Goal: Information Seeking & Learning: Check status

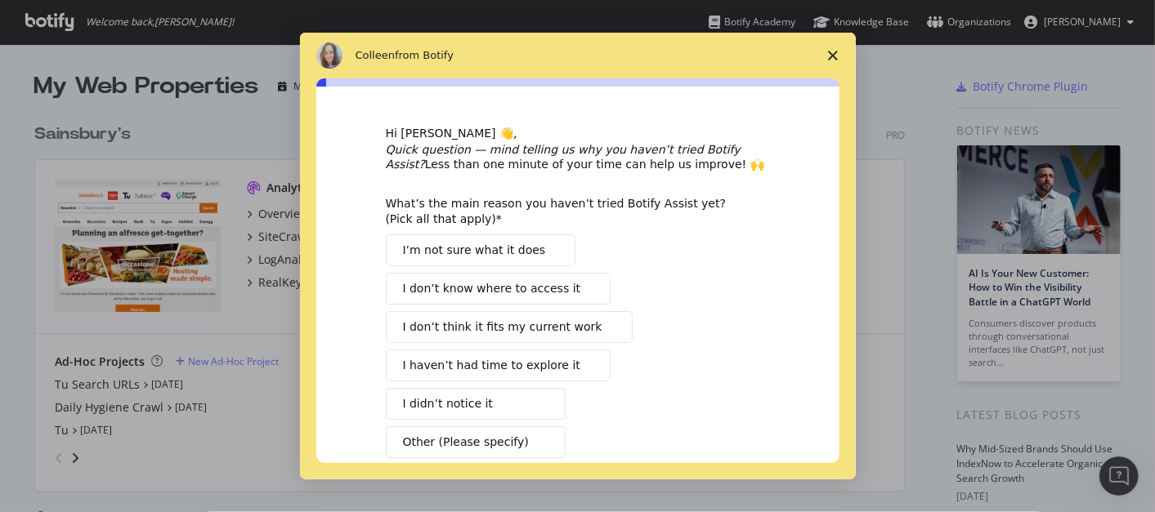
click at [833, 56] on polygon "Close survey" at bounding box center [833, 56] width 10 height 10
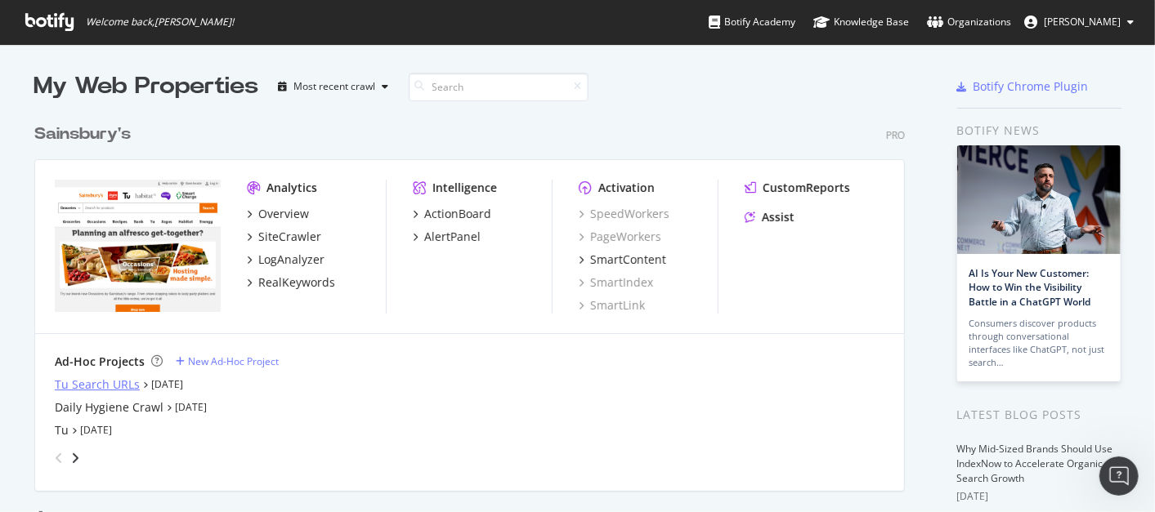
click at [92, 385] on div "Tu Search URLs" at bounding box center [97, 385] width 85 height 16
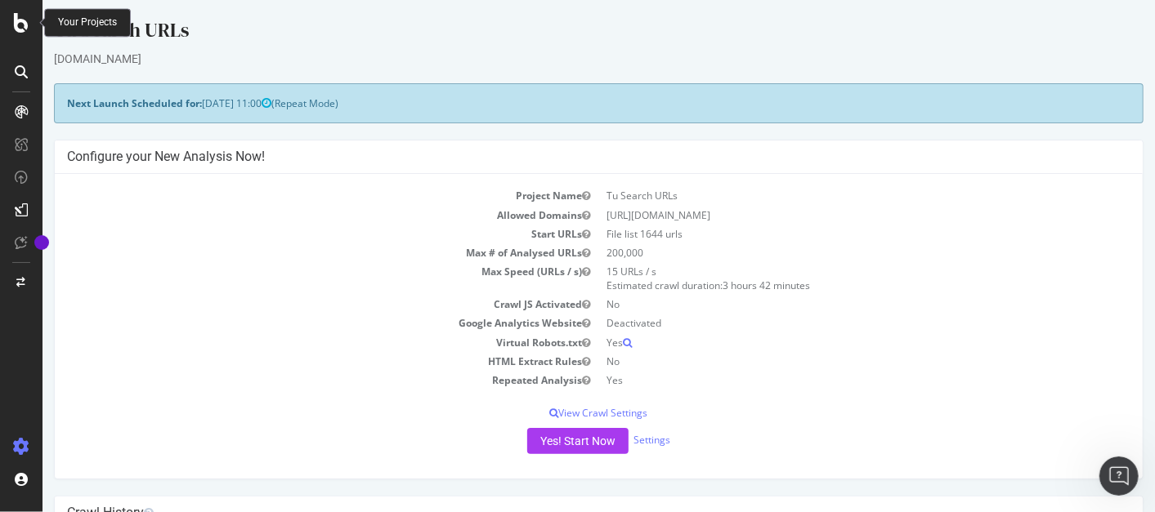
click at [23, 24] on icon at bounding box center [21, 23] width 15 height 20
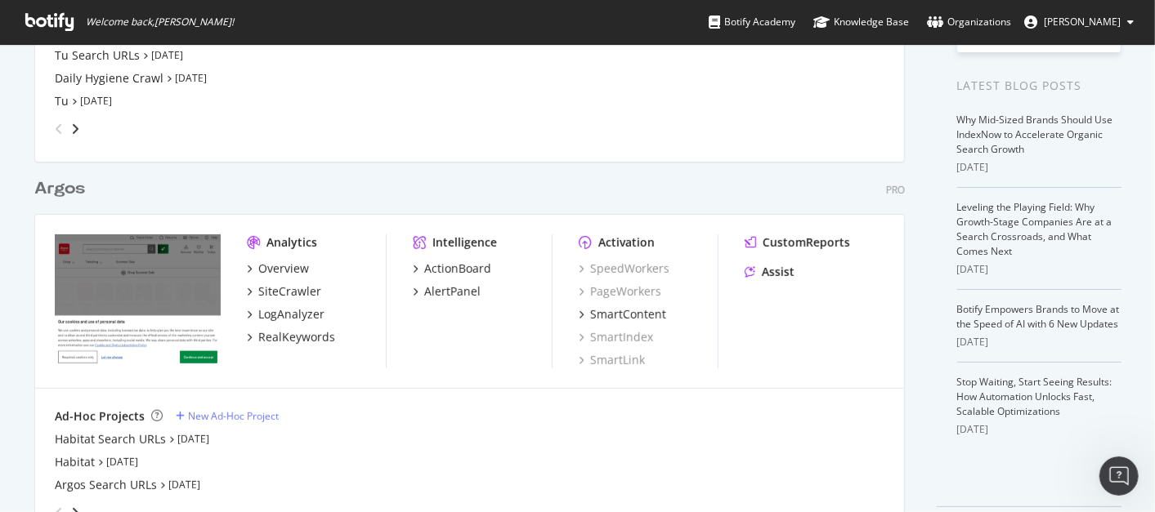
scroll to position [385, 0]
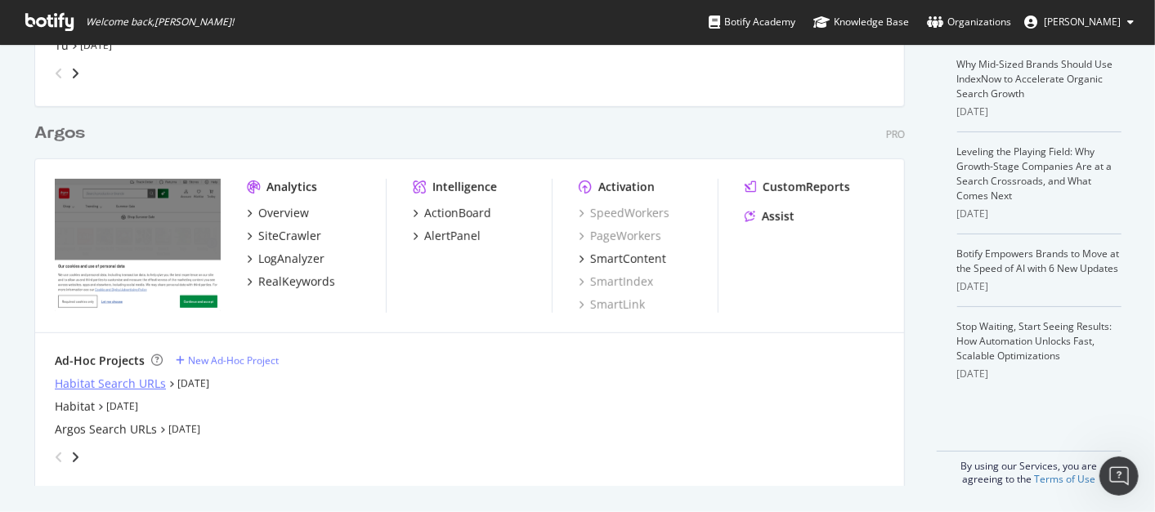
click at [100, 378] on div "Habitat Search URLs" at bounding box center [110, 384] width 111 height 16
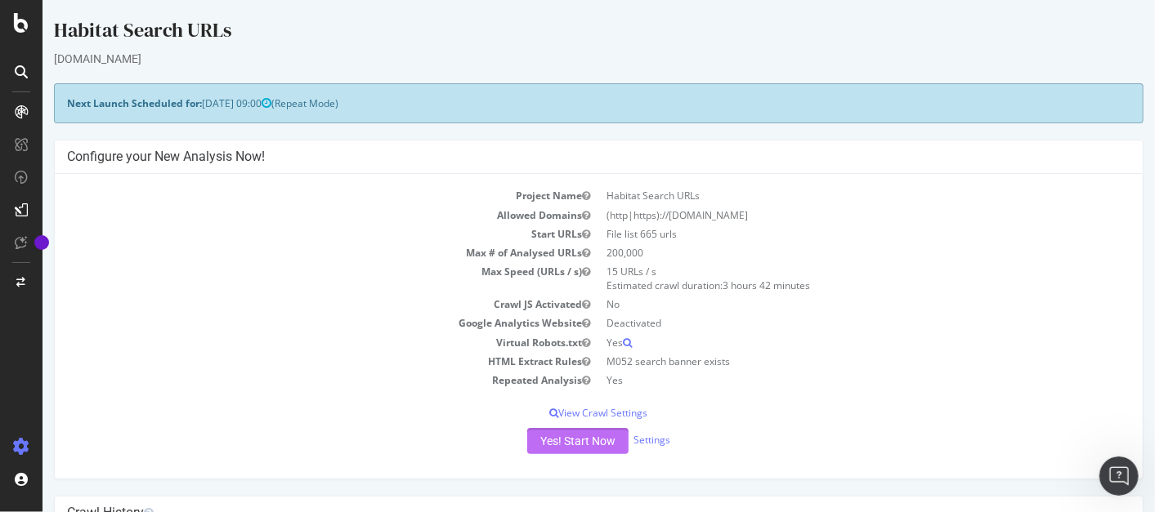
click at [542, 443] on button "Yes! Start Now" at bounding box center [576, 441] width 101 height 26
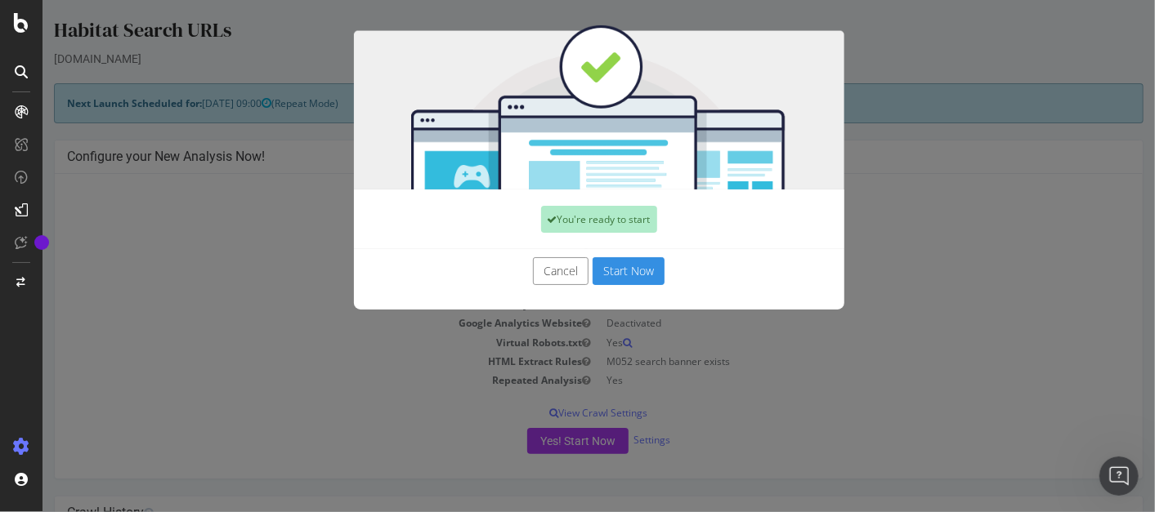
click at [609, 268] on button "Start Now" at bounding box center [628, 271] width 72 height 28
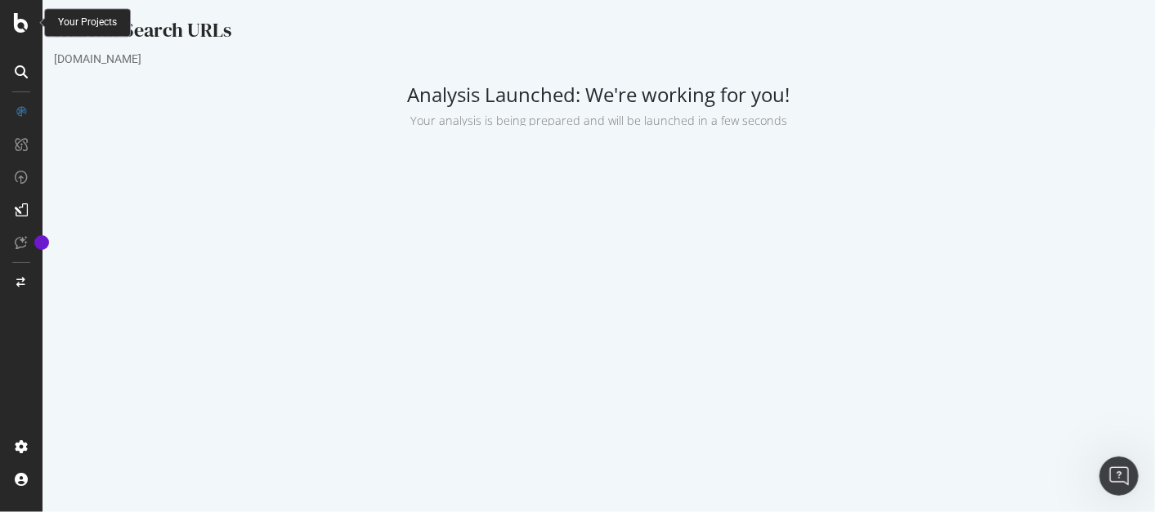
click at [23, 22] on icon at bounding box center [21, 23] width 15 height 20
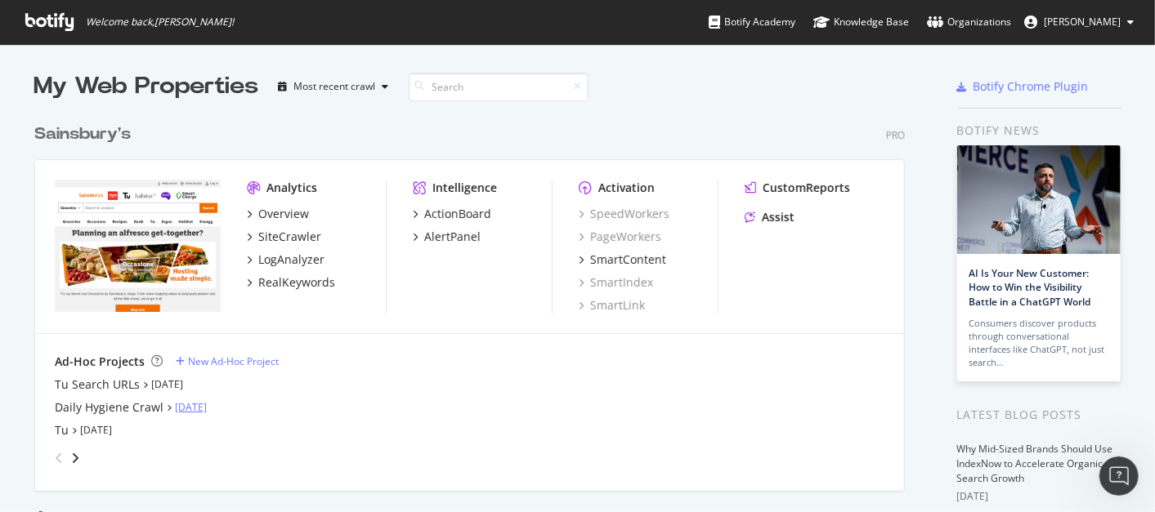
scroll to position [385, 0]
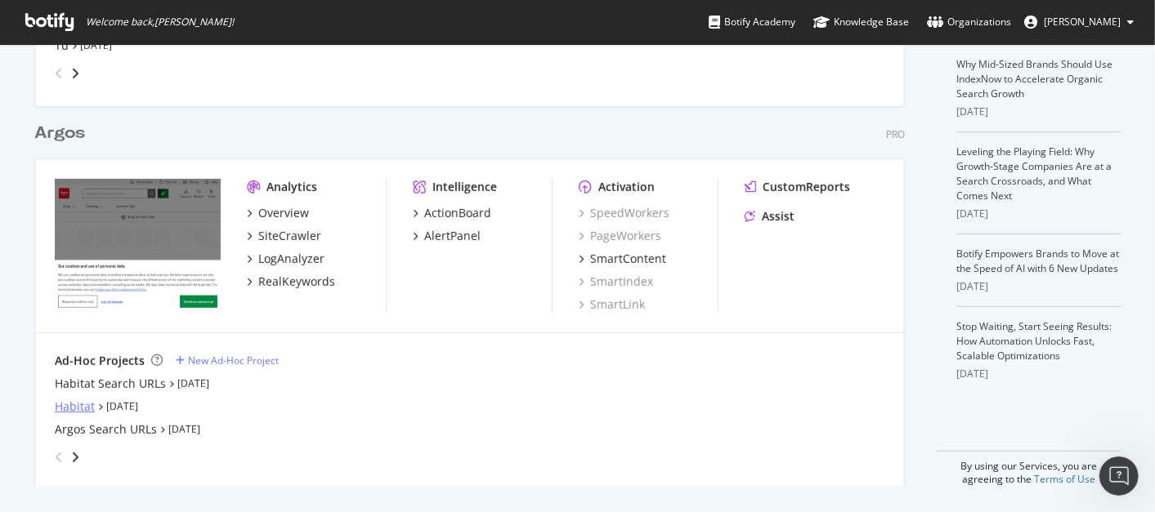
click at [56, 408] on div "Habitat" at bounding box center [75, 407] width 40 height 16
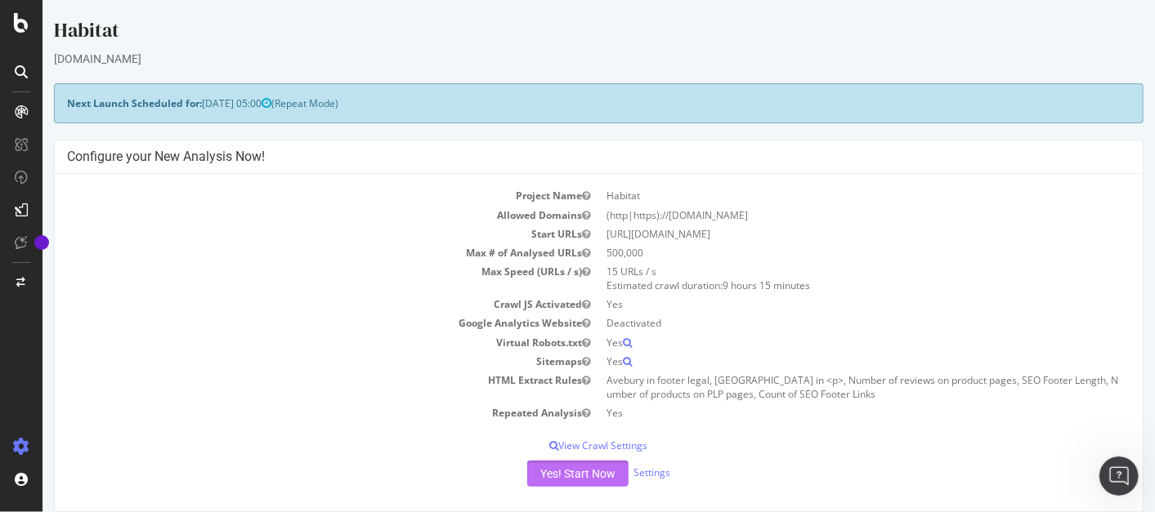
click at [561, 470] on button "Yes! Start Now" at bounding box center [576, 474] width 101 height 26
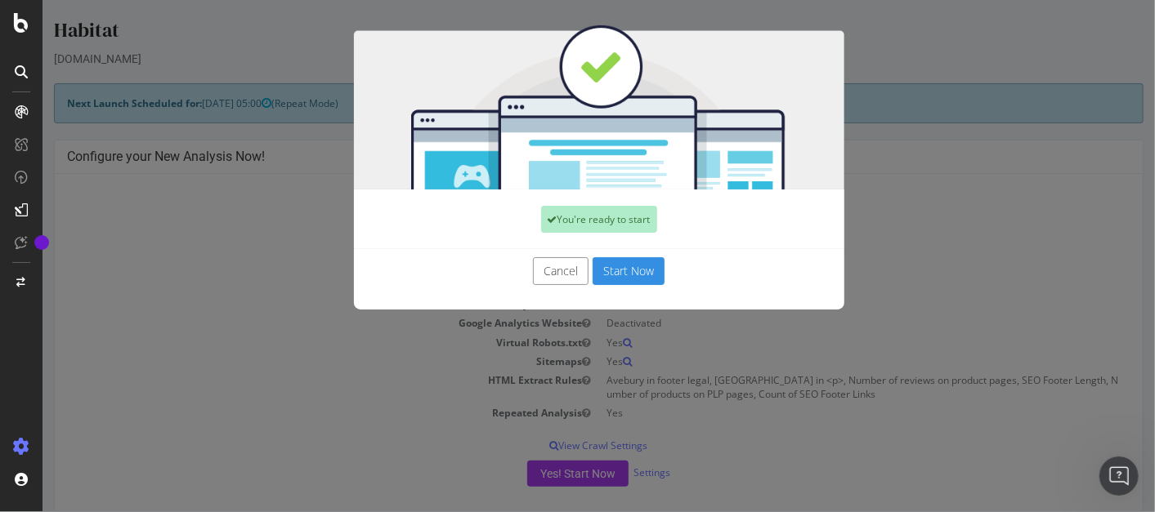
click at [615, 281] on button "Start Now" at bounding box center [628, 271] width 72 height 28
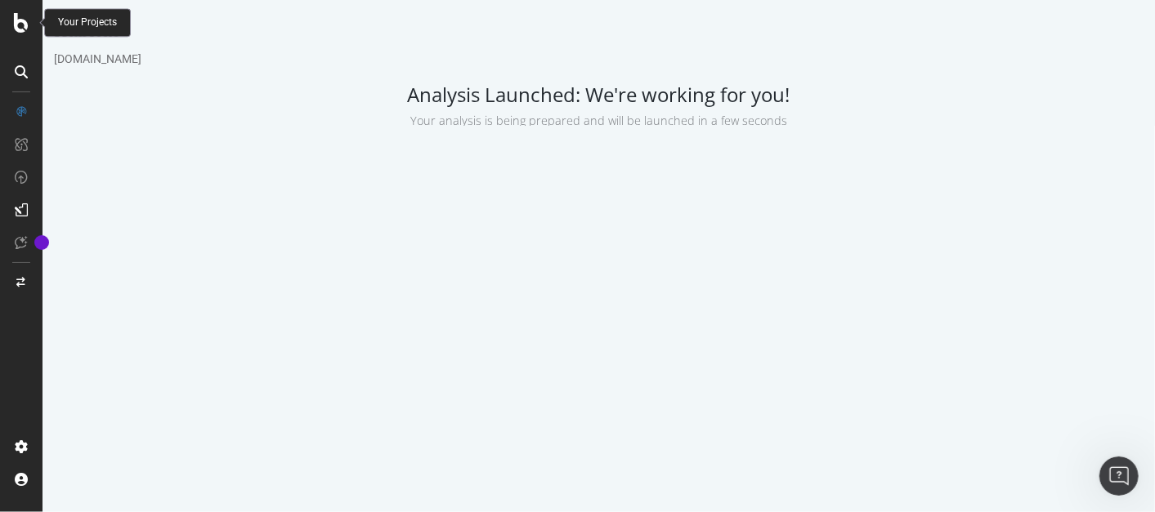
click at [16, 26] on icon at bounding box center [21, 23] width 15 height 20
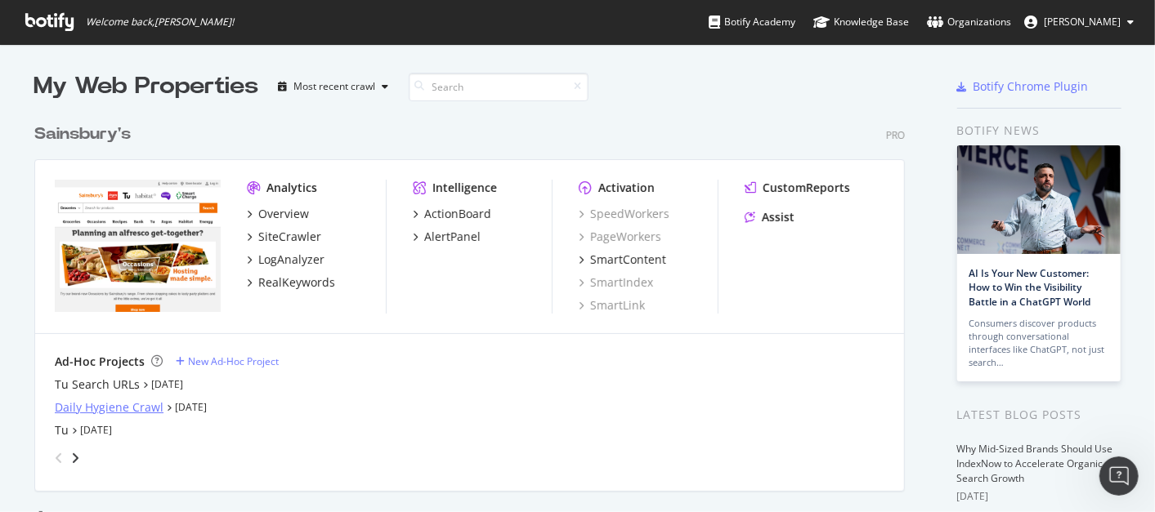
scroll to position [385, 0]
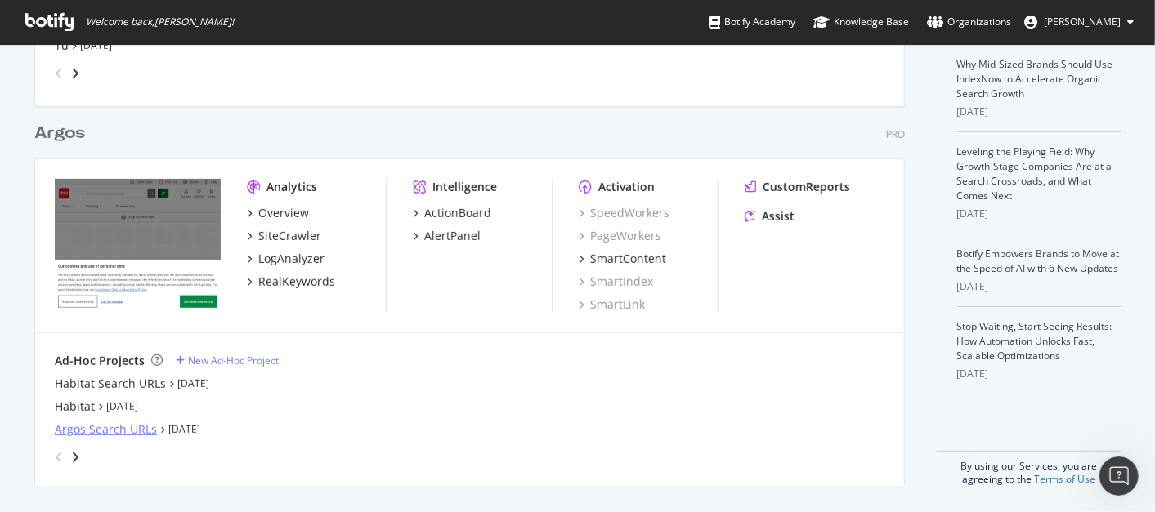
click at [85, 432] on div "Argos Search URLs" at bounding box center [106, 430] width 102 height 16
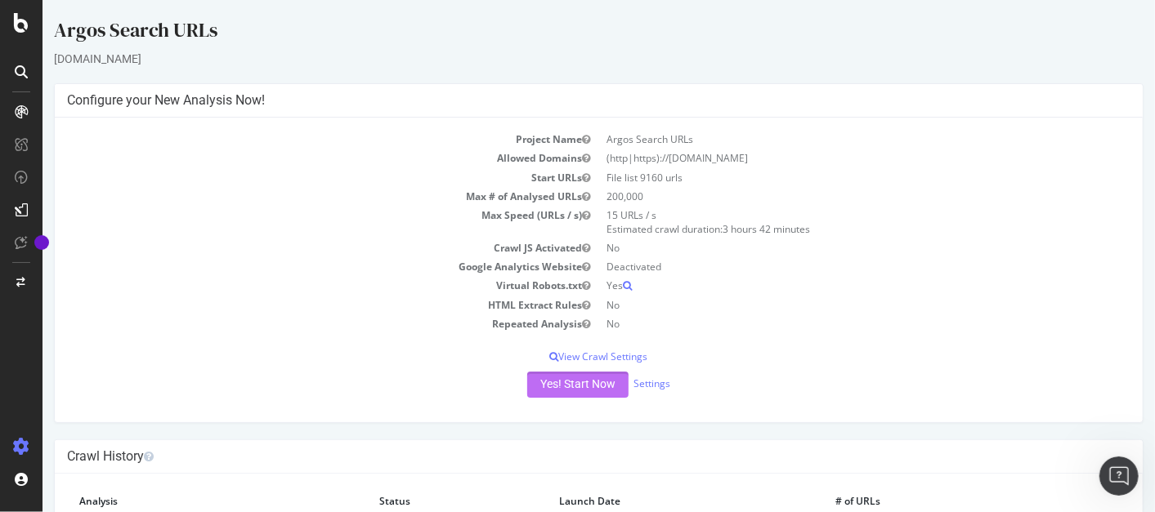
click at [566, 390] on button "Yes! Start Now" at bounding box center [576, 385] width 101 height 26
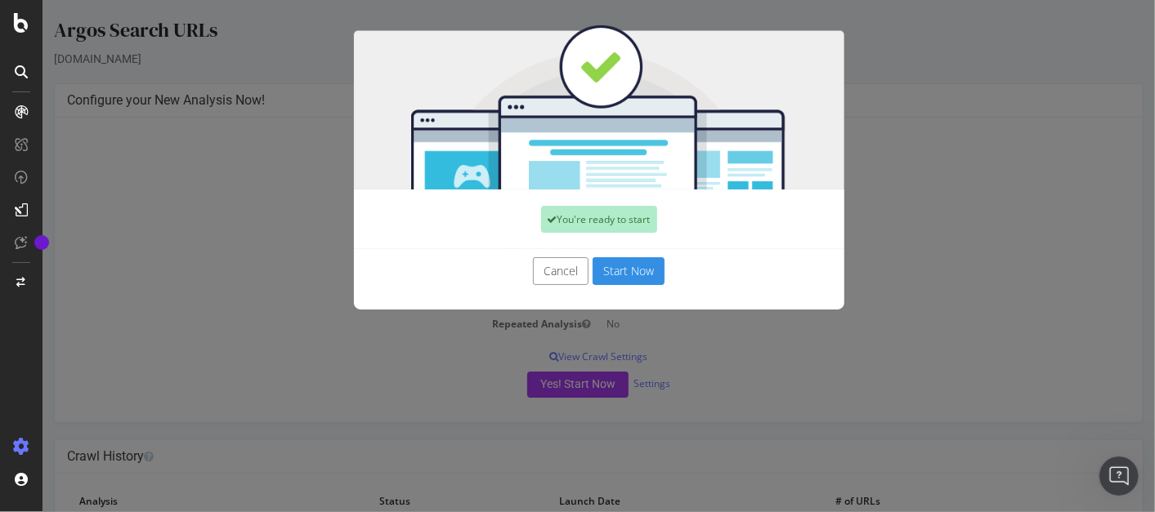
click at [622, 273] on button "Start Now" at bounding box center [628, 271] width 72 height 28
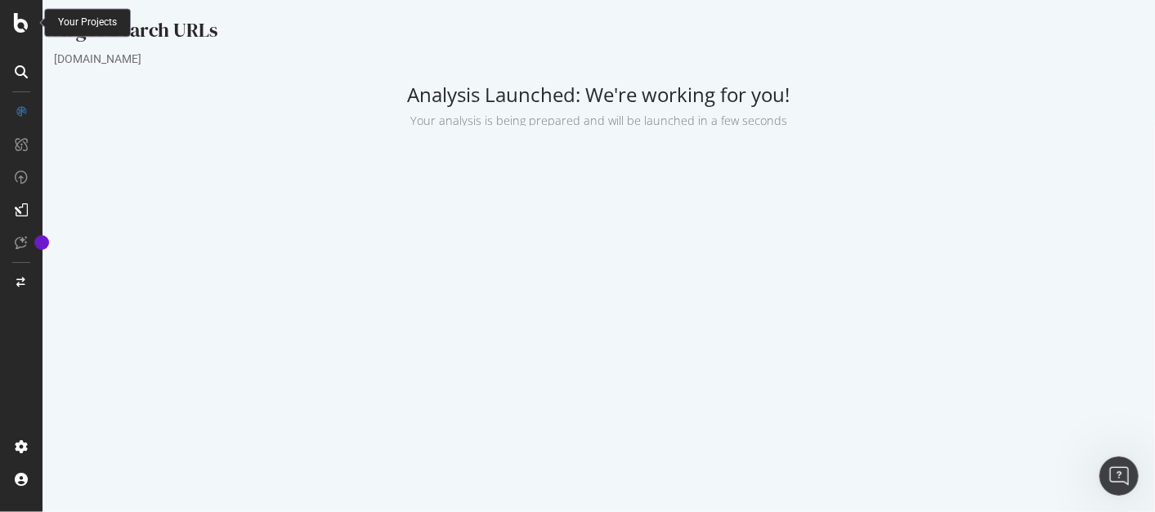
click at [20, 24] on icon at bounding box center [21, 23] width 15 height 20
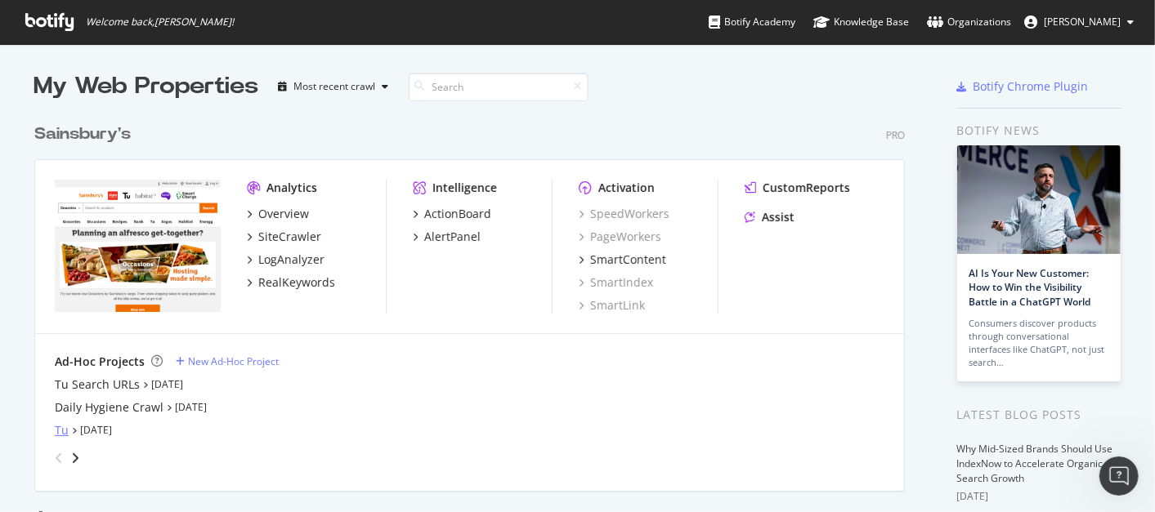
click at [55, 429] on div "Tu" at bounding box center [62, 430] width 14 height 16
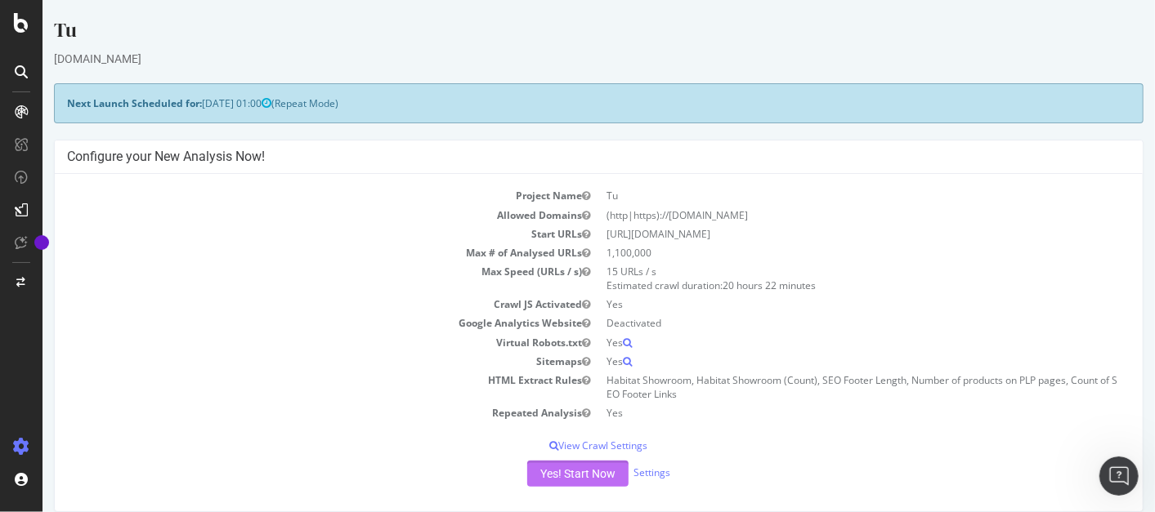
click at [549, 467] on button "Yes! Start Now" at bounding box center [576, 474] width 101 height 26
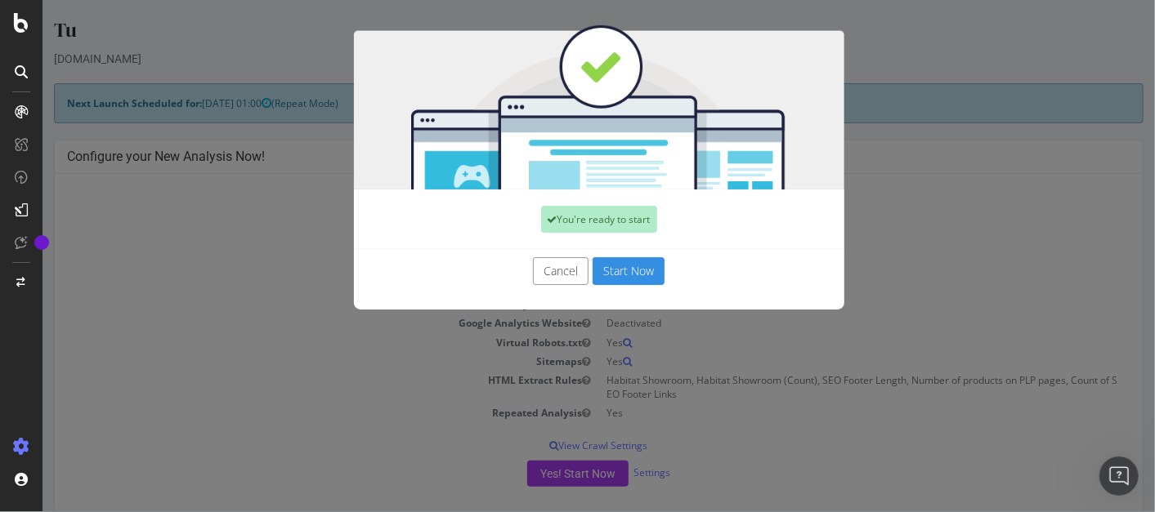
click at [613, 266] on button "Start Now" at bounding box center [628, 271] width 72 height 28
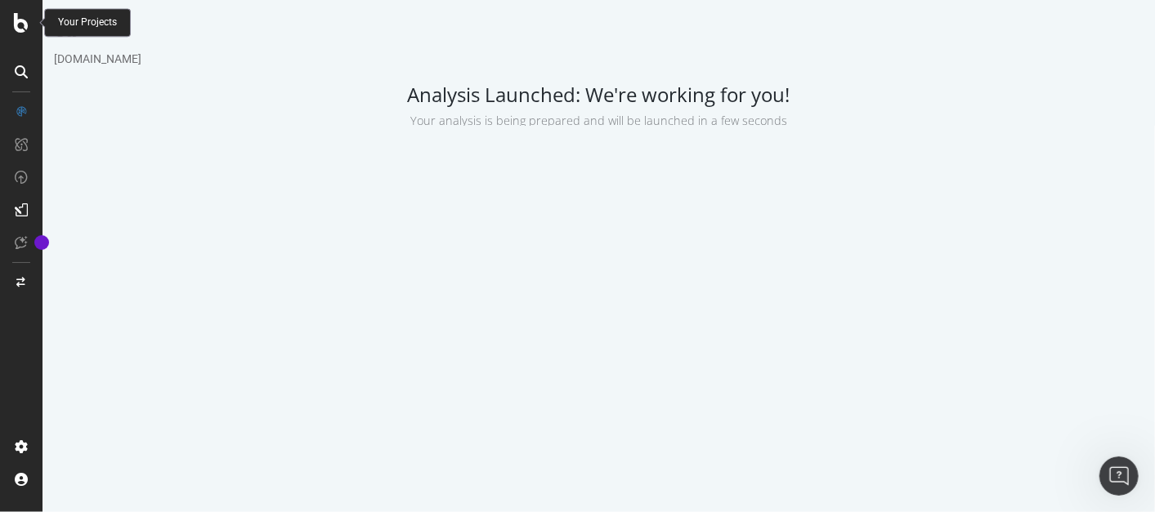
click at [15, 25] on icon at bounding box center [21, 23] width 15 height 20
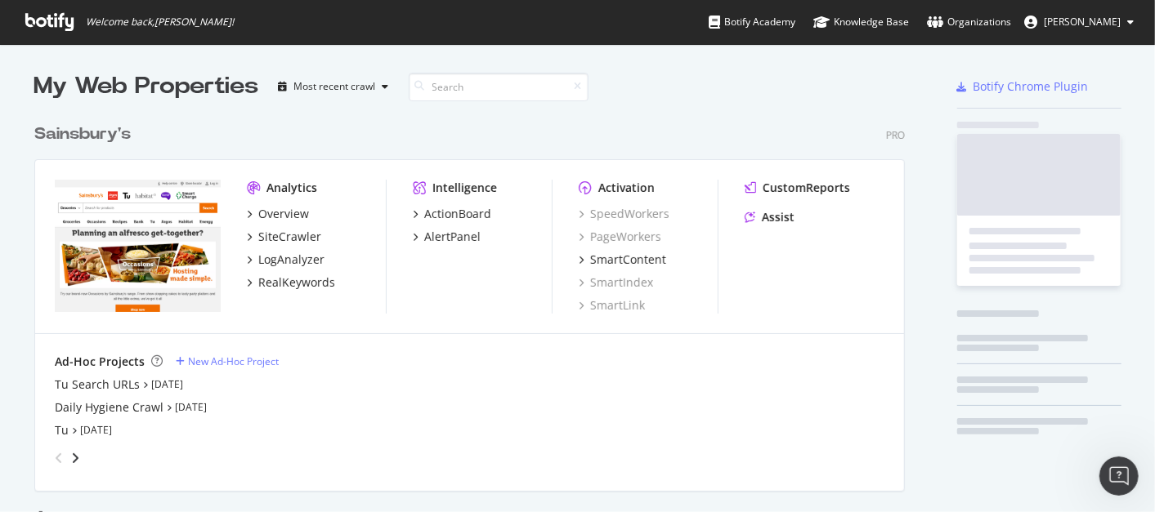
scroll to position [498, 1127]
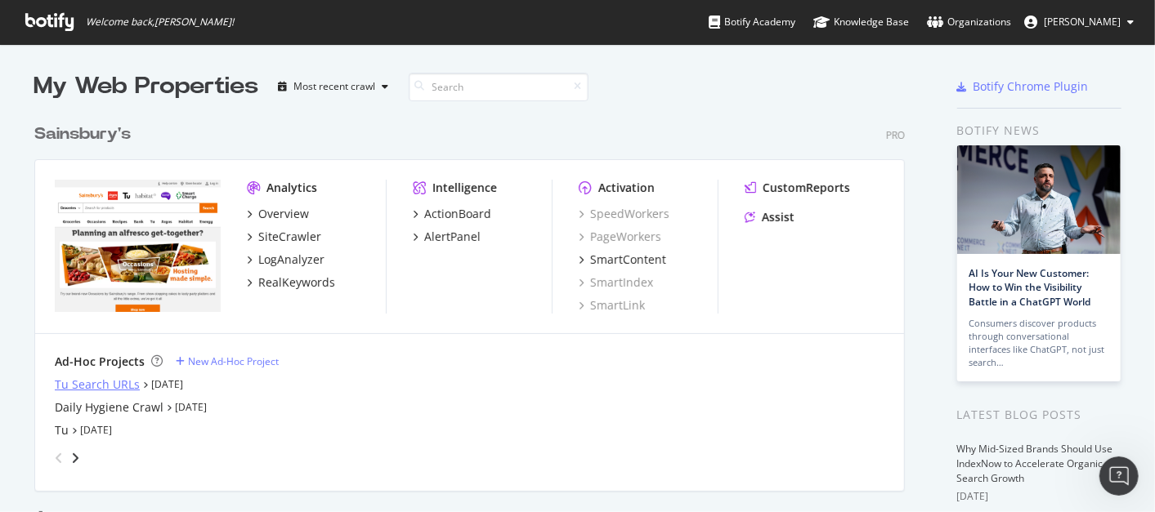
click at [97, 383] on div "Tu Search URLs" at bounding box center [97, 385] width 85 height 16
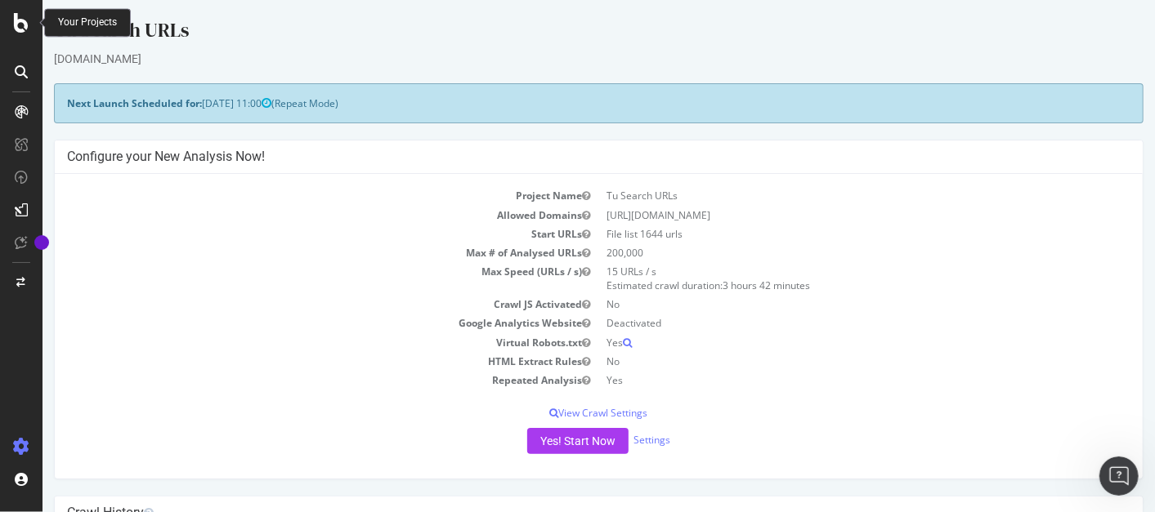
click at [18, 23] on icon at bounding box center [21, 23] width 15 height 20
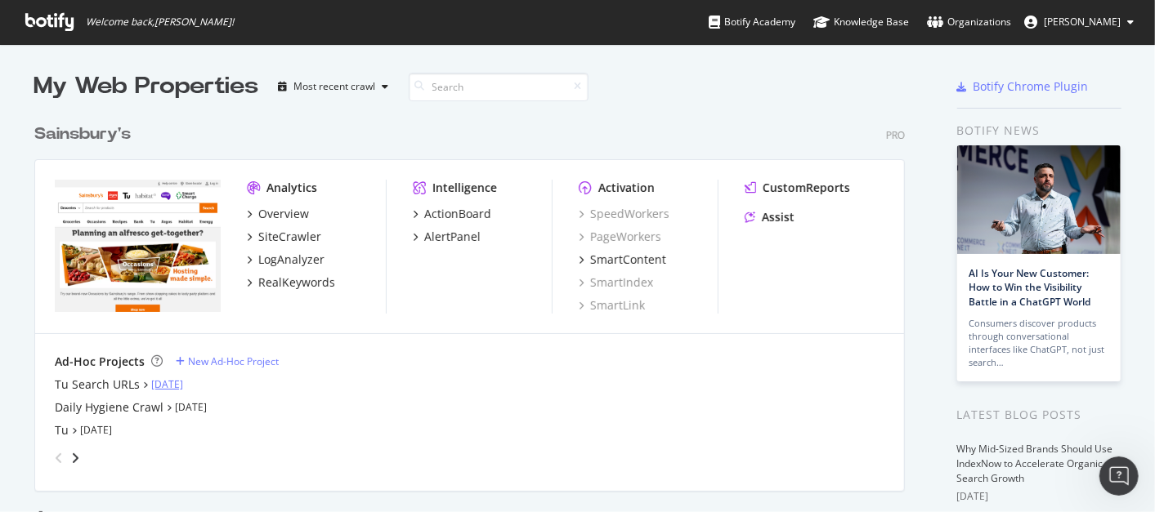
click at [163, 385] on link "[DATE]" at bounding box center [167, 385] width 32 height 14
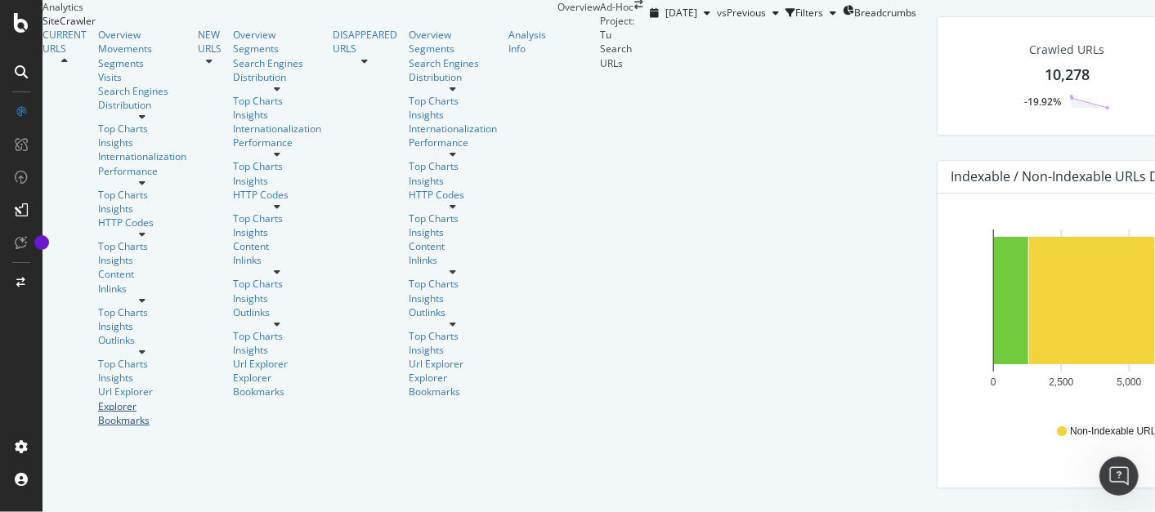
scroll to position [29, 0]
click at [98, 400] on div "Explorer Bookmarks" at bounding box center [142, 414] width 88 height 28
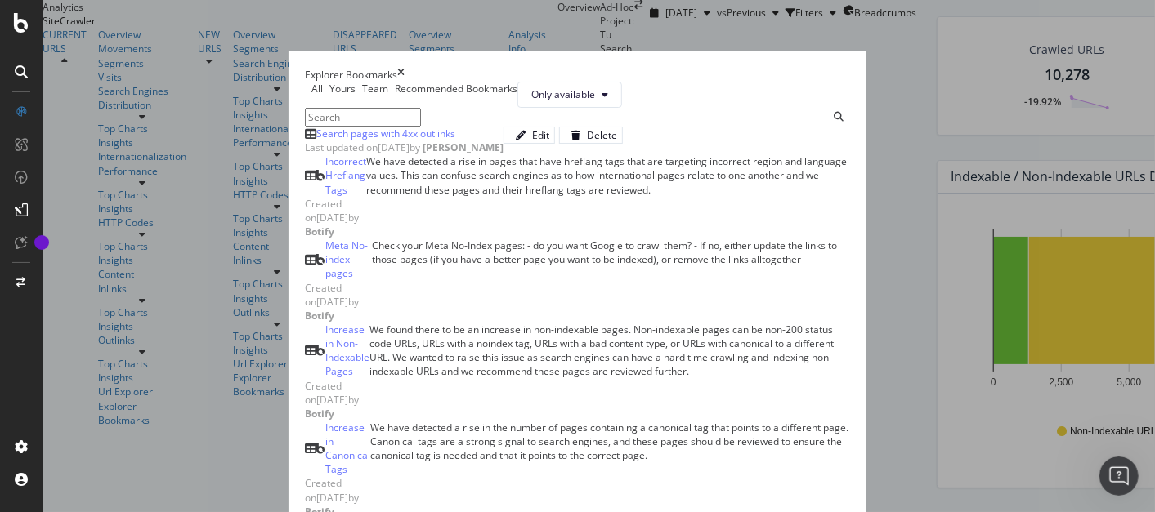
click at [305, 127] on input "modal" at bounding box center [363, 117] width 116 height 19
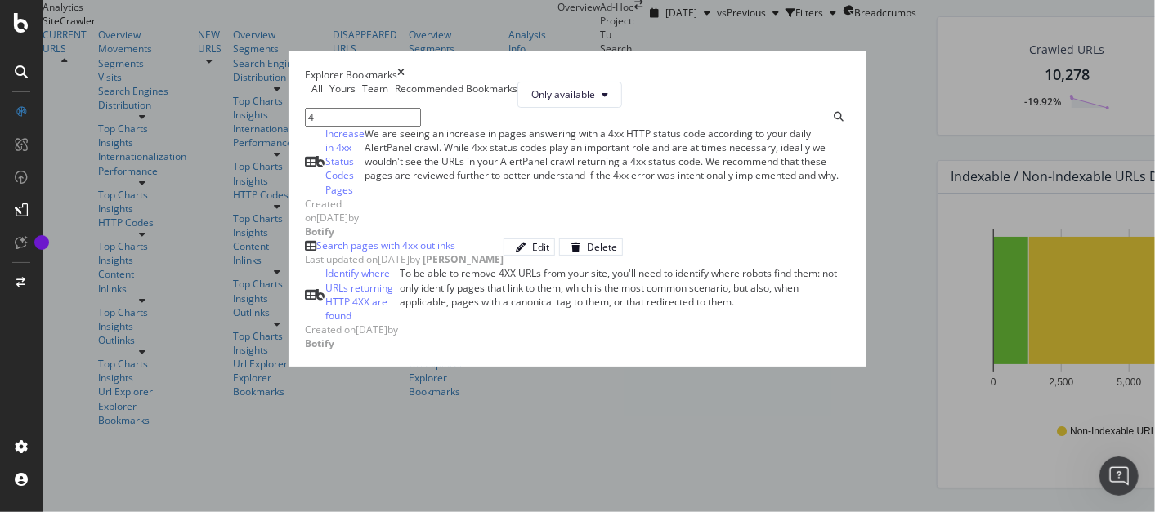
type input "4"
click at [316, 252] on div "Search pages with 4xx outlinks" at bounding box center [385, 246] width 139 height 14
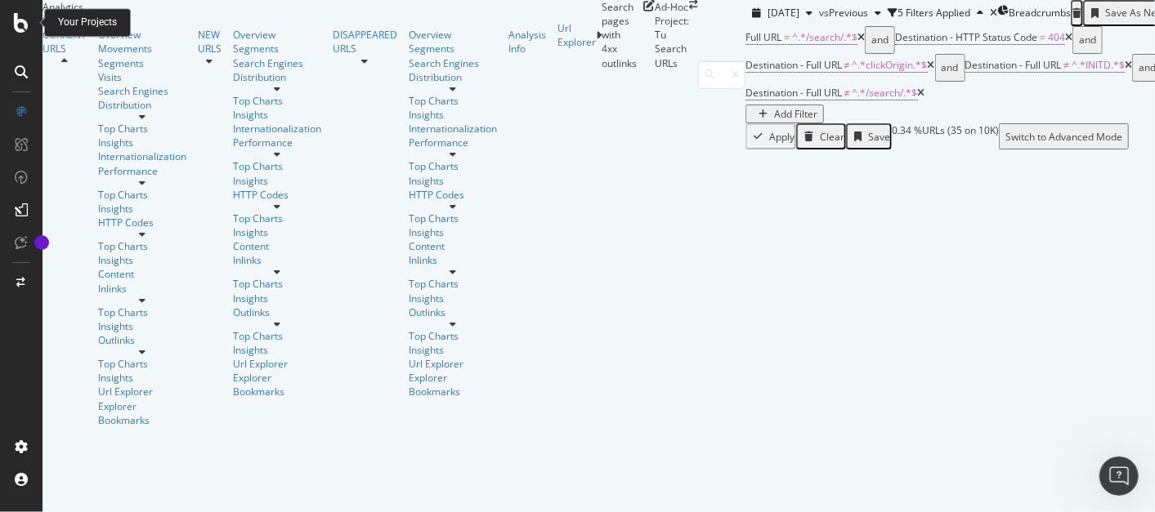
click at [16, 22] on icon at bounding box center [21, 23] width 15 height 20
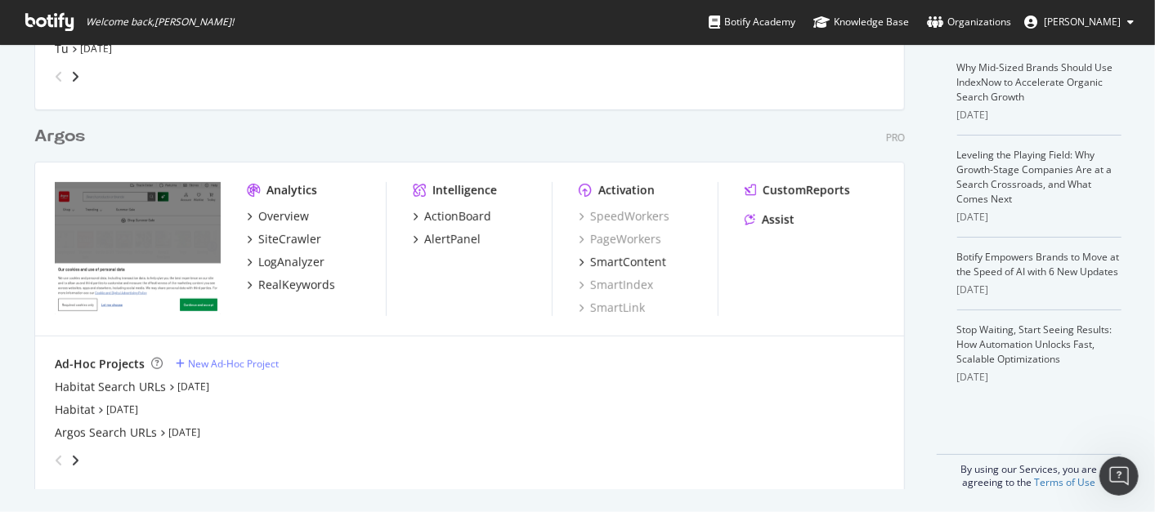
scroll to position [385, 0]
